Goal: Find specific page/section: Find specific page/section

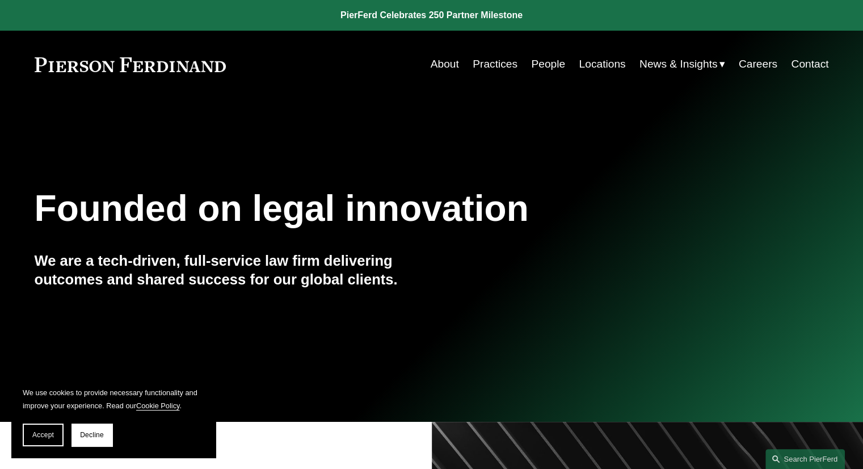
click at [607, 62] on link "Locations" at bounding box center [602, 64] width 47 height 22
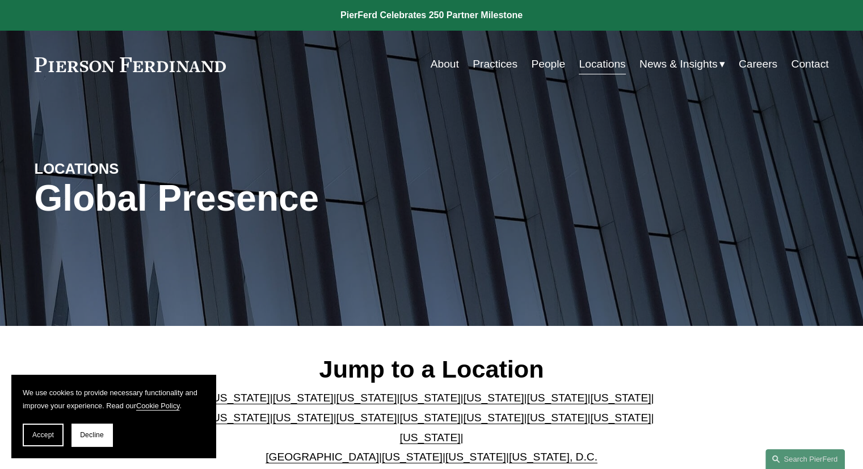
click at [538, 61] on link "People" at bounding box center [548, 64] width 34 height 22
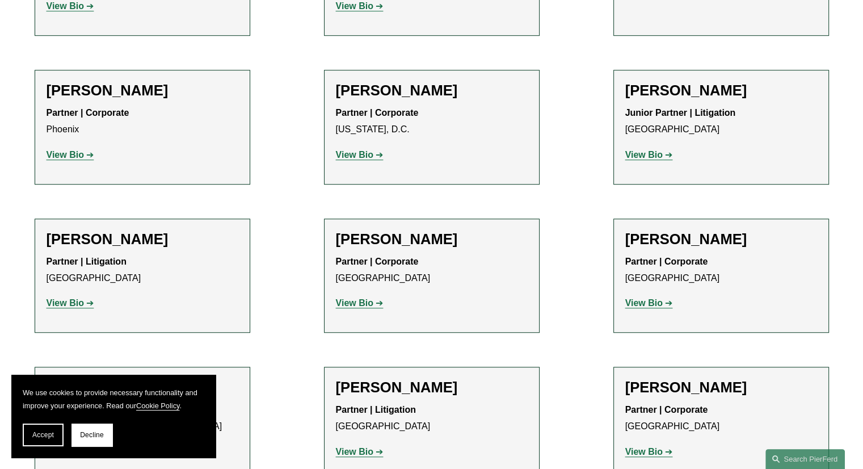
scroll to position [5025, 0]
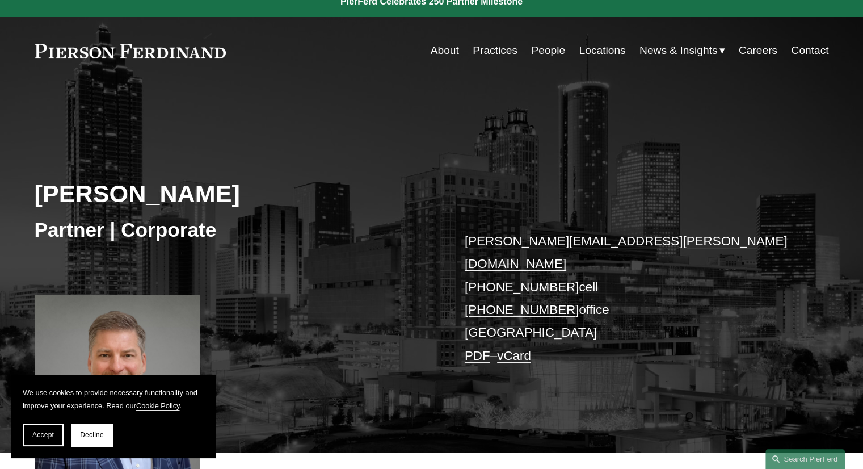
scroll to position [119, 0]
